Goal: Information Seeking & Learning: Learn about a topic

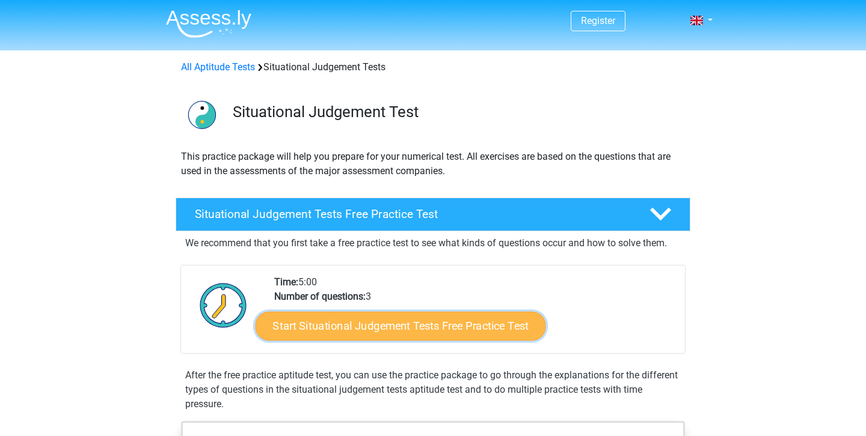
click at [408, 325] on link "Start Situational Judgement Tests Free Practice Test" at bounding box center [400, 326] width 290 height 29
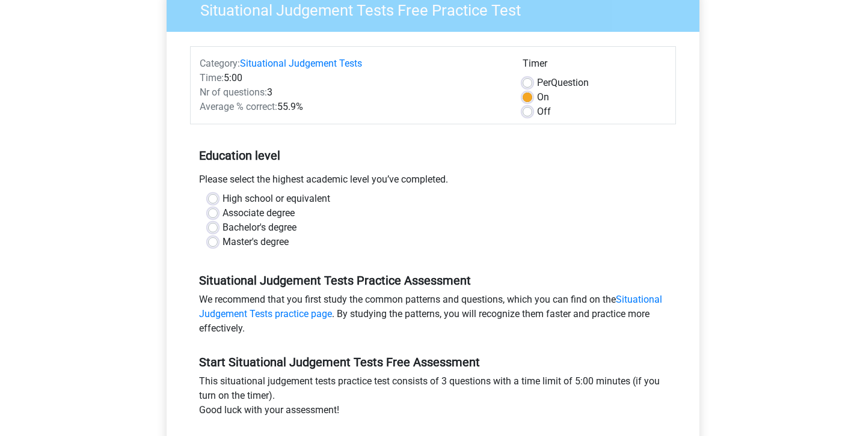
scroll to position [188, 0]
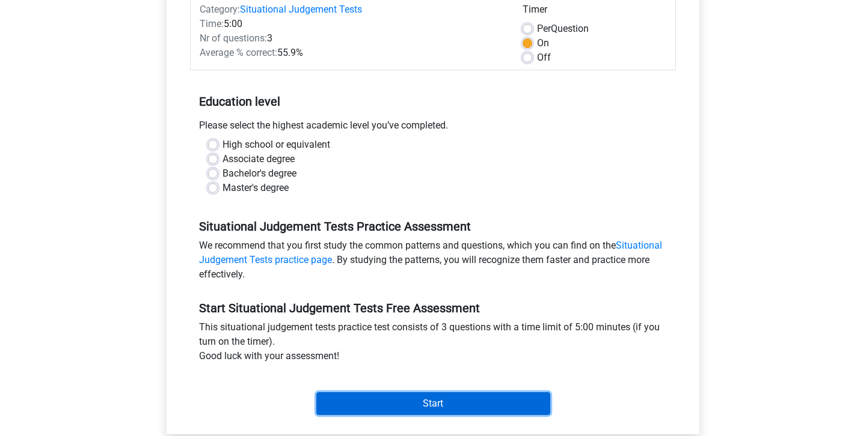
click at [396, 393] on input "Start" at bounding box center [433, 404] width 234 height 23
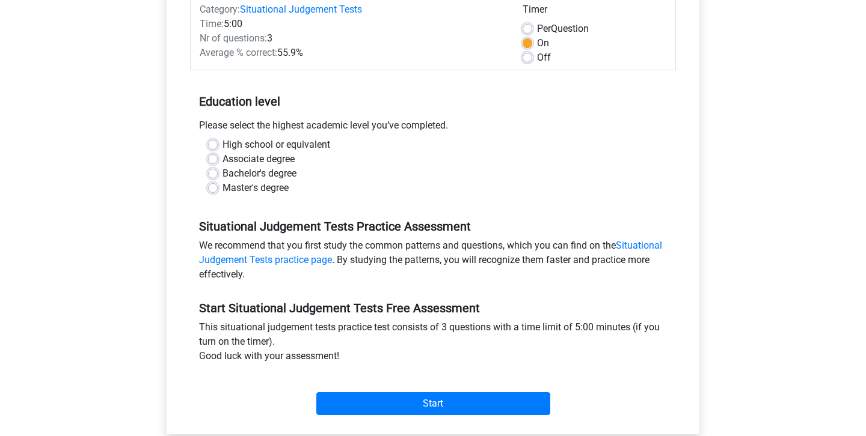
click at [279, 138] on label "High school or equivalent" at bounding box center [276, 145] width 108 height 14
click at [218, 138] on input "High school or equivalent" at bounding box center [213, 144] width 10 height 12
radio input "true"
click at [222, 138] on label "High school or equivalent" at bounding box center [276, 145] width 108 height 14
click at [209, 138] on input "High school or equivalent" at bounding box center [213, 144] width 10 height 12
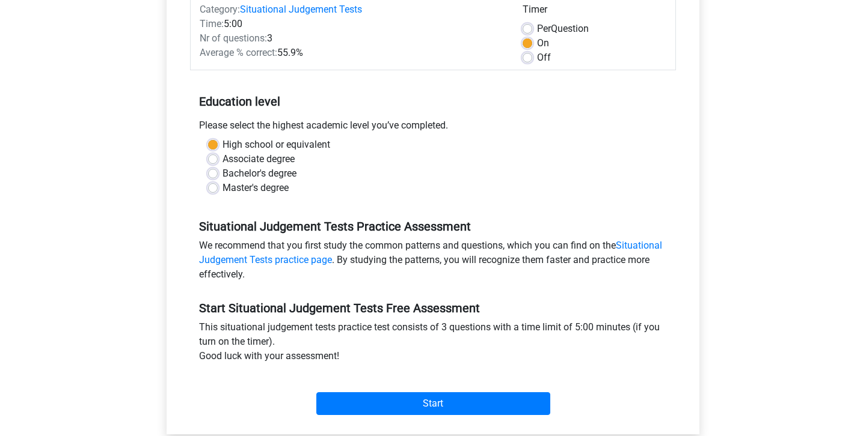
click at [222, 167] on label "Bachelor's degree" at bounding box center [259, 174] width 74 height 14
click at [210, 167] on input "Bachelor's degree" at bounding box center [213, 173] width 10 height 12
radio input "true"
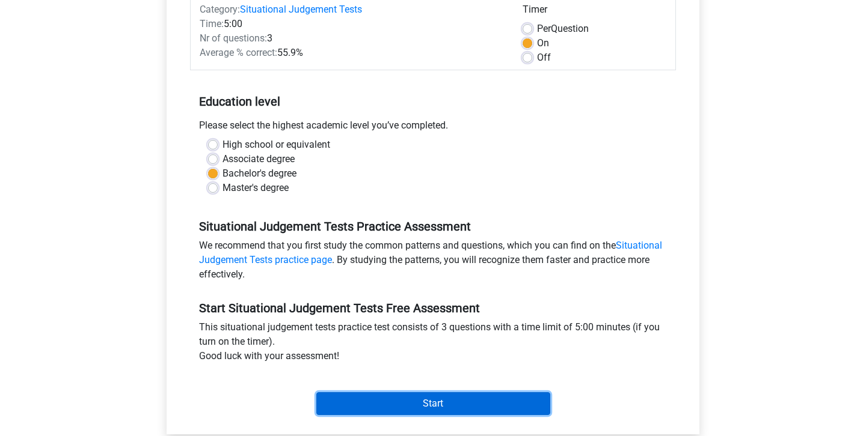
click at [371, 393] on input "Start" at bounding box center [433, 404] width 234 height 23
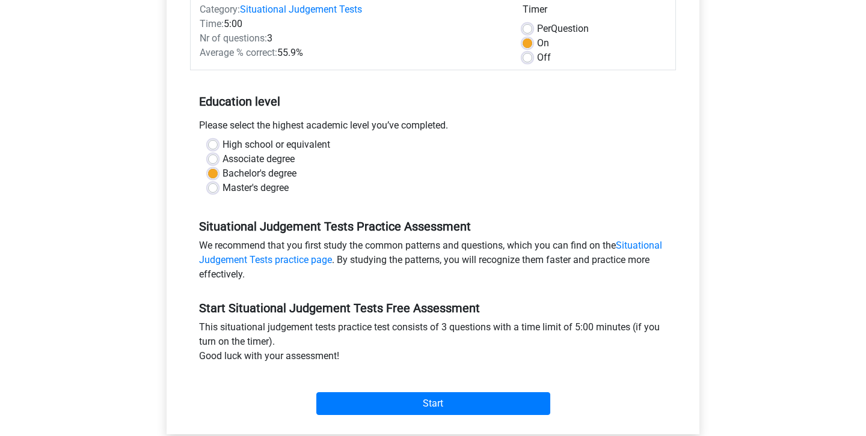
scroll to position [155, 0]
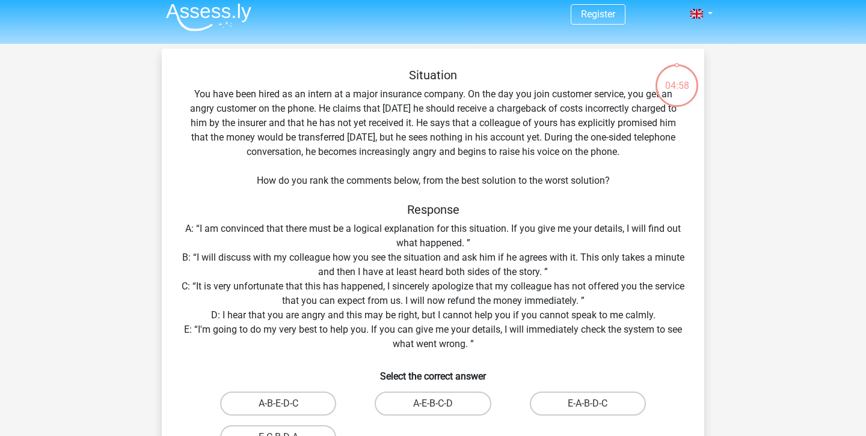
scroll to position [28, 0]
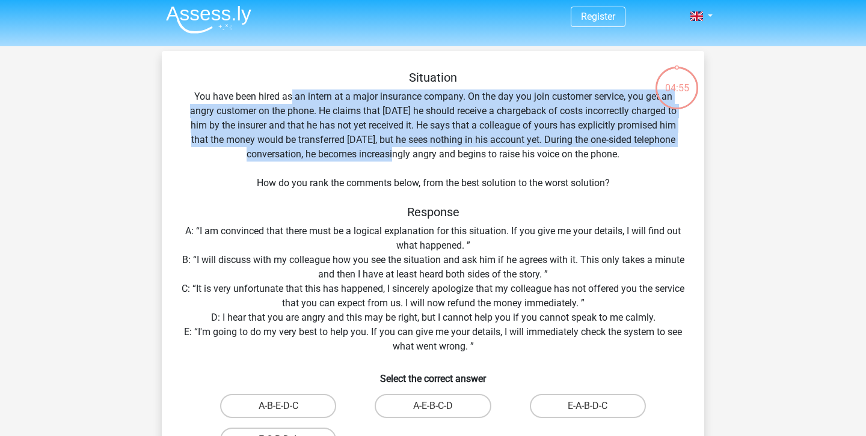
drag, startPoint x: 289, startPoint y: 74, endPoint x: 403, endPoint y: 128, distance: 126.4
click at [403, 128] on div "Situation You have been hired as an intern at a major insurance company. On the…" at bounding box center [433, 283] width 533 height 426
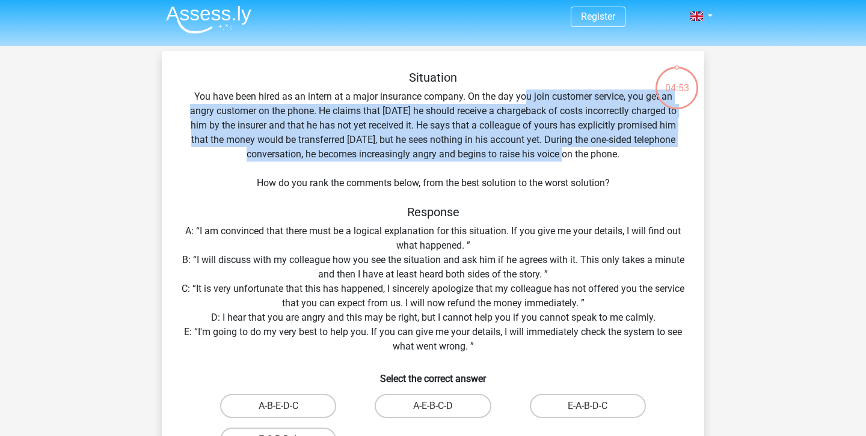
drag, startPoint x: 522, startPoint y: 66, endPoint x: 580, endPoint y: 142, distance: 95.7
click at [580, 142] on div "Situation You have been hired as an intern at a major insurance company. On the…" at bounding box center [433, 283] width 533 height 426
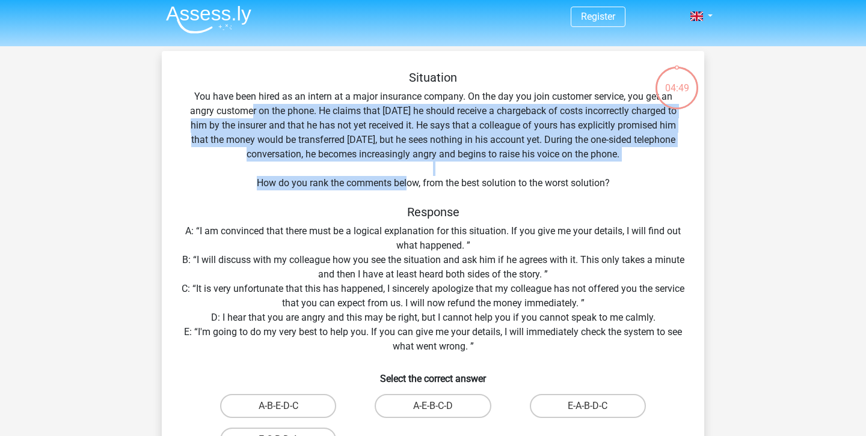
drag, startPoint x: 254, startPoint y: 91, endPoint x: 405, endPoint y: 159, distance: 165.2
click at [405, 159] on div "Situation You have been hired as an intern at a major insurance company. On the…" at bounding box center [433, 283] width 533 height 426
drag, startPoint x: 372, startPoint y: 86, endPoint x: 441, endPoint y: 160, distance: 101.2
click at [441, 160] on div "Situation You have been hired as an intern at a major insurance company. On the…" at bounding box center [433, 283] width 533 height 426
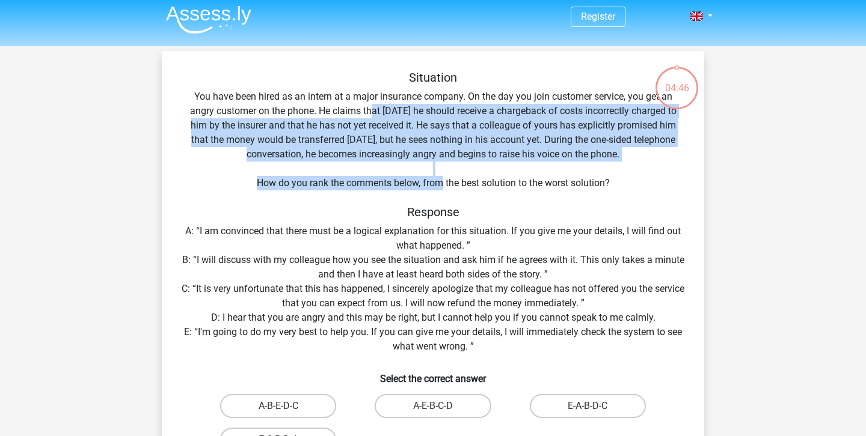
click at [441, 160] on div "Situation You have been hired as an intern at a major insurance company. On the…" at bounding box center [433, 283] width 533 height 426
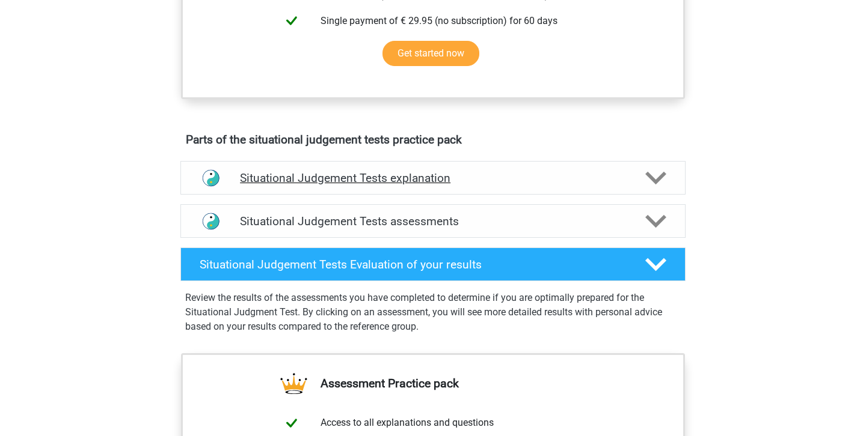
scroll to position [567, 0]
